Goal: Check status: Check status

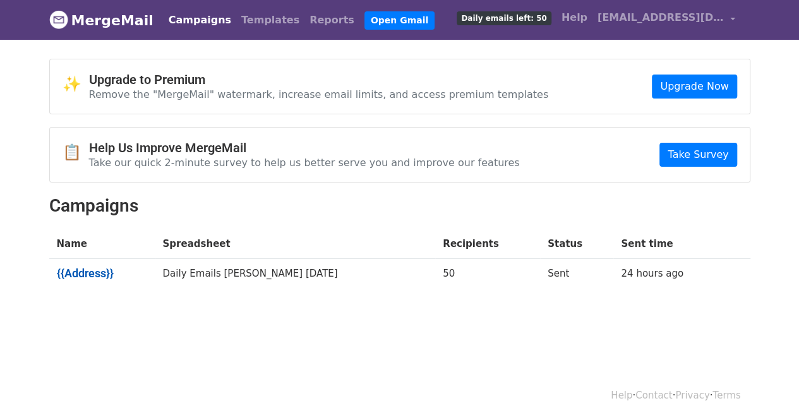
click at [107, 272] on link "{{Address}}" at bounding box center [102, 273] width 91 height 14
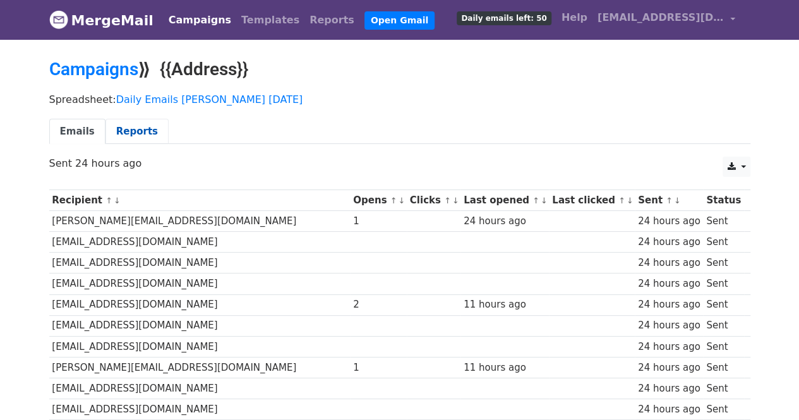
click at [127, 136] on link "Reports" at bounding box center [136, 132] width 63 height 26
